Goal: Navigation & Orientation: Go to known website

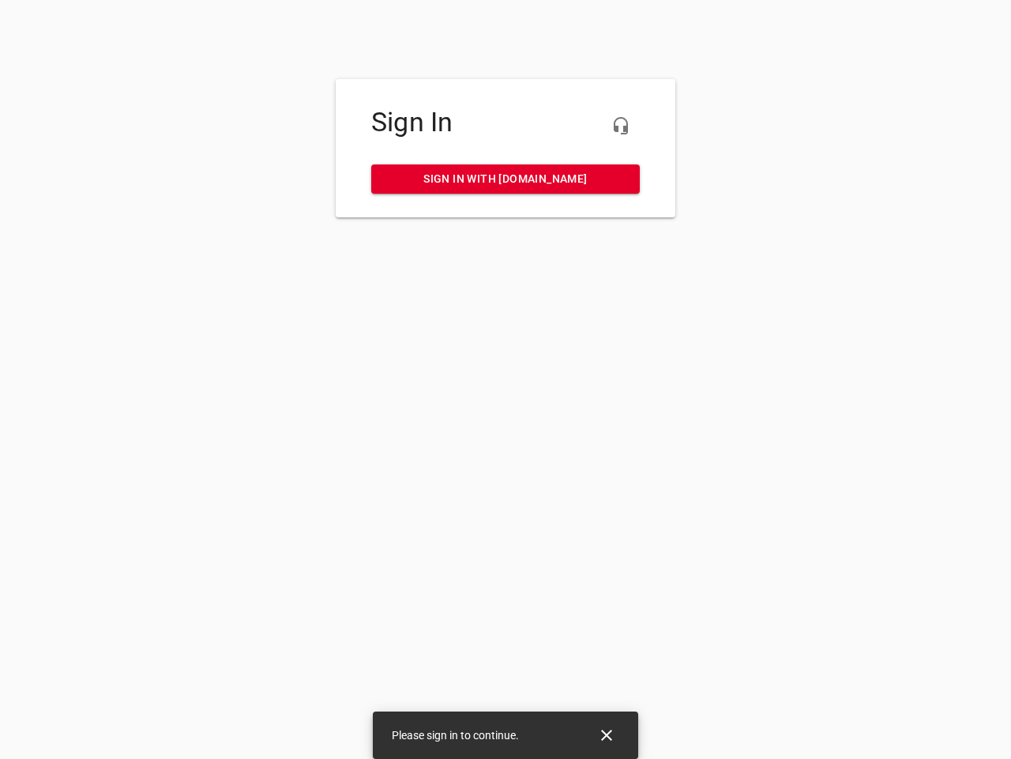
click at [621, 126] on icon "button" at bounding box center [621, 125] width 19 height 19
click at [607, 735] on icon "Close" at bounding box center [606, 734] width 11 height 11
